Goal: Task Accomplishment & Management: Use online tool/utility

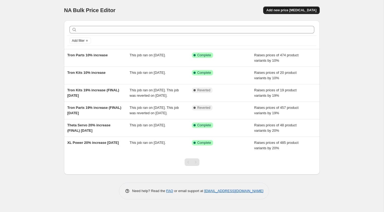
click at [278, 11] on span "Add new price [MEDICAL_DATA]" at bounding box center [292, 10] width 50 height 4
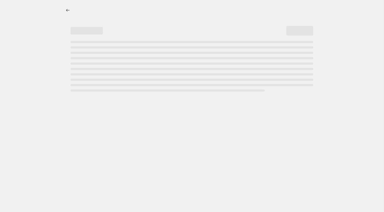
select select "percentage"
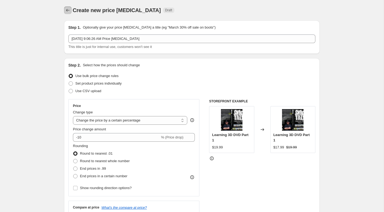
click at [68, 10] on icon "Price change jobs" at bounding box center [67, 10] width 5 height 5
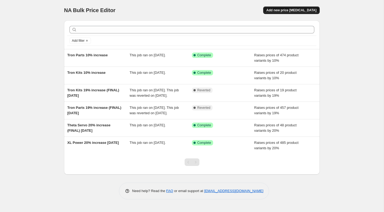
click at [277, 11] on span "Add new price [MEDICAL_DATA]" at bounding box center [292, 10] width 50 height 4
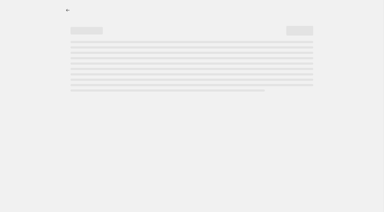
select select "percentage"
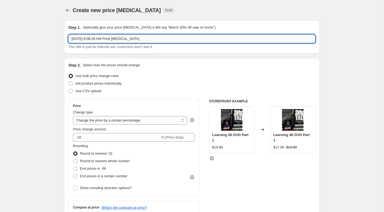
click at [149, 36] on input "[DATE] 9:06:26 AM Price [MEDICAL_DATA]" at bounding box center [191, 38] width 247 height 9
type input "SAV"
click at [65, 10] on button "Price change jobs" at bounding box center [68, 10] width 8 height 8
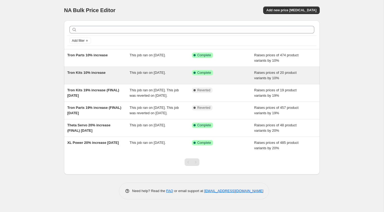
click at [93, 79] on div "Tron Kits 10% increase" at bounding box center [98, 75] width 62 height 11
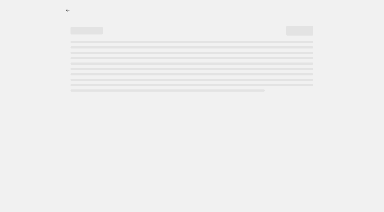
select select "percentage"
select select "tag"
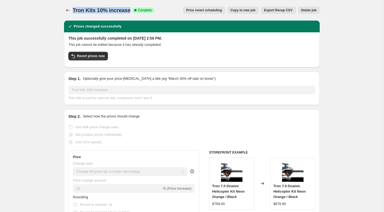
drag, startPoint x: 131, startPoint y: 11, endPoint x: 74, endPoint y: 11, distance: 57.4
click at [74, 11] on span "Tron Kits 10% increase" at bounding box center [102, 10] width 58 height 6
copy span "Tron Kits 10% increase"
click at [65, 9] on icon "Price change jobs" at bounding box center [67, 10] width 5 height 5
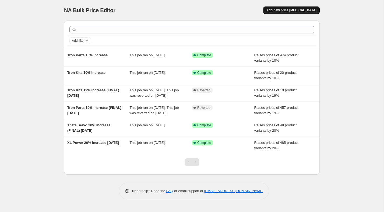
click at [317, 8] on button "Add new price [MEDICAL_DATA]" at bounding box center [291, 10] width 57 height 8
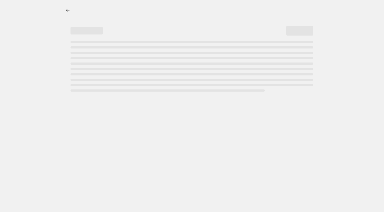
select select "percentage"
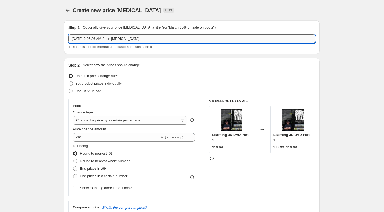
click at [129, 38] on input "[DATE] 9:06:26 AM Price [MEDICAL_DATA]" at bounding box center [191, 38] width 247 height 9
paste input "Tron Kits 10% increase"
drag, startPoint x: 86, startPoint y: 38, endPoint x: 61, endPoint y: 37, distance: 25.3
type input "SAB 10% increase"
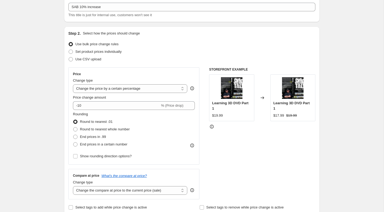
scroll to position [51, 0]
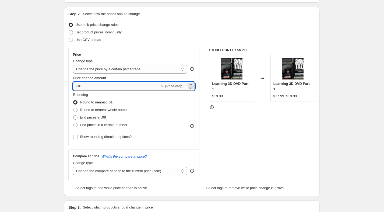
click at [88, 88] on input "-10" at bounding box center [116, 86] width 87 height 9
type input "1"
type input "10"
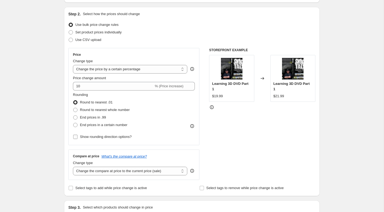
click at [84, 137] on span "Show rounding direction options?" at bounding box center [106, 137] width 52 height 4
click at [78, 137] on input "Show rounding direction options?" at bounding box center [75, 137] width 4 height 4
checkbox input "true"
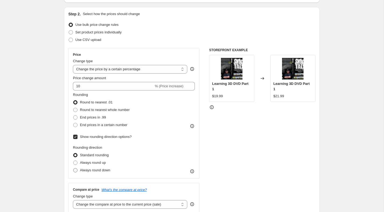
click at [90, 168] on span "Always round down" at bounding box center [95, 170] width 30 height 5
click at [74, 168] on input "Always round down" at bounding box center [73, 168] width 0 height 0
radio input "true"
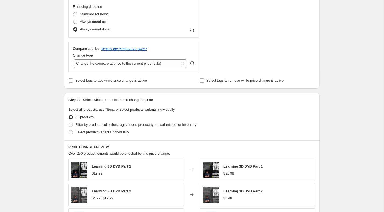
scroll to position [197, 0]
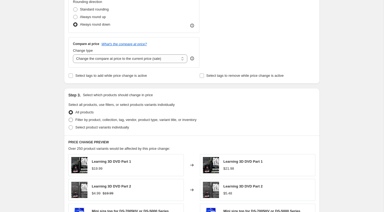
click at [86, 120] on span "Filter by product, collection, tag, vendor, product type, variant title, or inv…" at bounding box center [135, 120] width 121 height 4
click at [69, 118] on input "Filter by product, collection, tag, vendor, product type, variant title, or inv…" at bounding box center [69, 118] width 0 height 0
radio input "true"
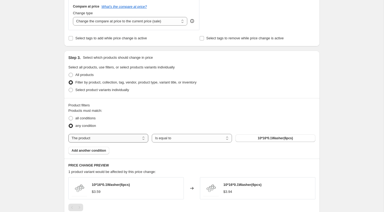
scroll to position [235, 0]
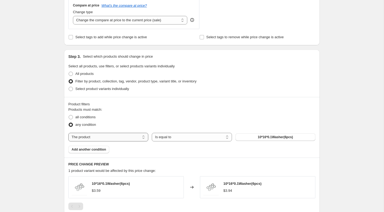
click at [113, 139] on select "The product The product's collection The product's tag The product's vendor The…" at bounding box center [108, 137] width 80 height 9
select select "collection"
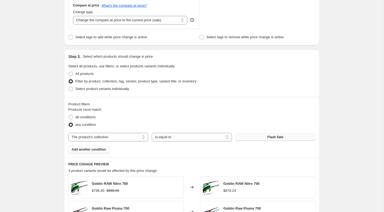
click at [262, 139] on button "Flash Sale" at bounding box center [276, 137] width 80 height 8
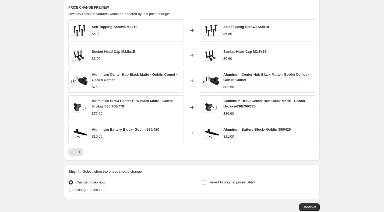
scroll to position [424, 0]
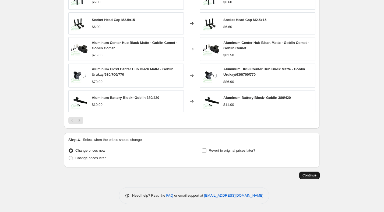
click at [304, 175] on span "Continue" at bounding box center [310, 175] width 14 height 4
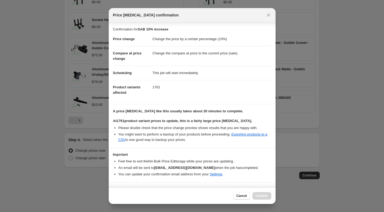
scroll to position [11, 0]
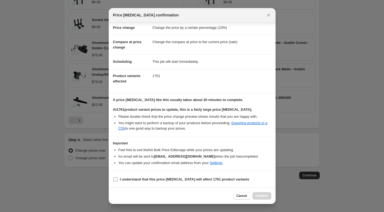
click at [148, 180] on b "I understand that this price [MEDICAL_DATA] will affect 1761 product variants" at bounding box center [185, 179] width 130 height 4
click at [118, 180] on input "I understand that this price [MEDICAL_DATA] will affect 1761 product variants" at bounding box center [115, 179] width 4 height 4
checkbox input "true"
click at [262, 197] on span "Confirm" at bounding box center [262, 196] width 12 height 4
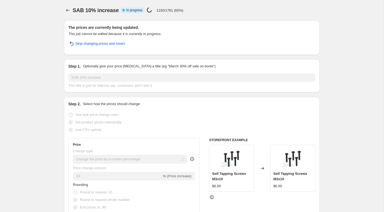
click at [65, 29] on div "The prices are currently being updated. This job cannot be edited because it is…" at bounding box center [192, 37] width 256 height 34
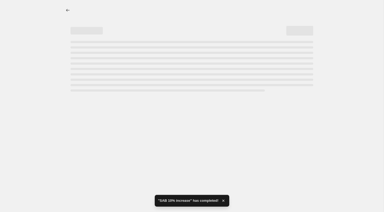
select select "percentage"
select select "collection"
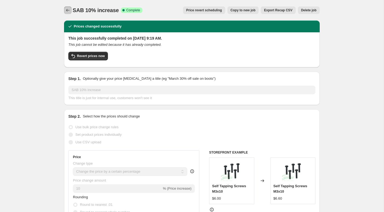
click at [68, 10] on icon "Price change jobs" at bounding box center [67, 10] width 5 height 5
